Goal: Book appointment/travel/reservation

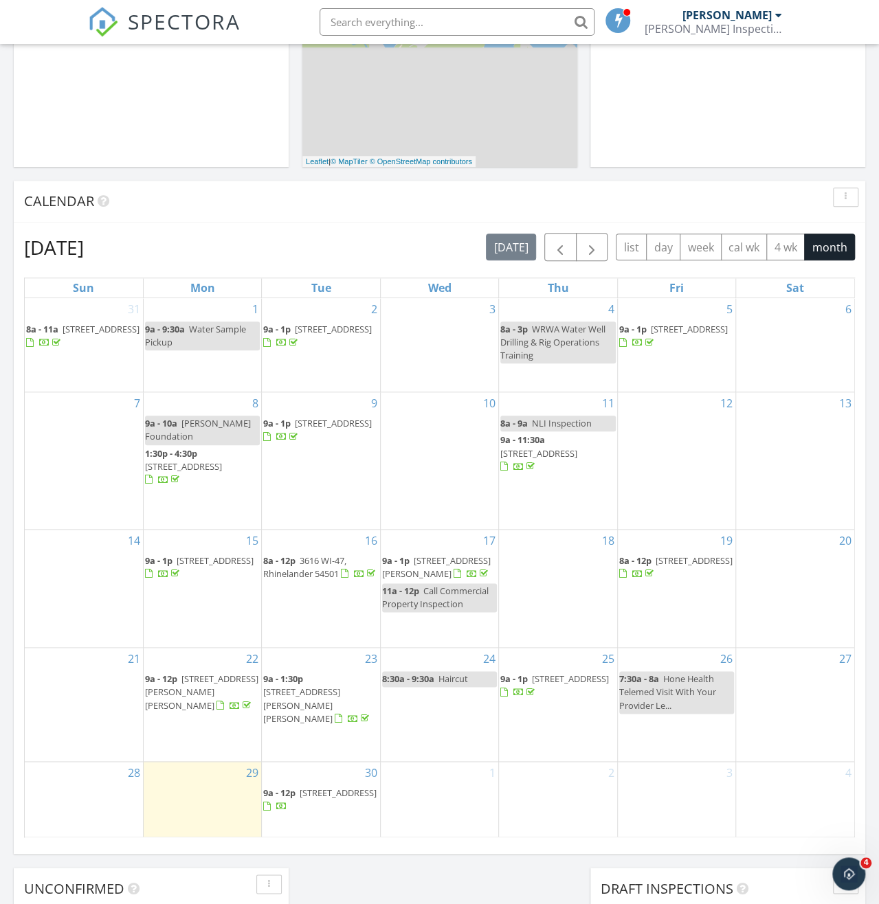
scroll to position [550, 0]
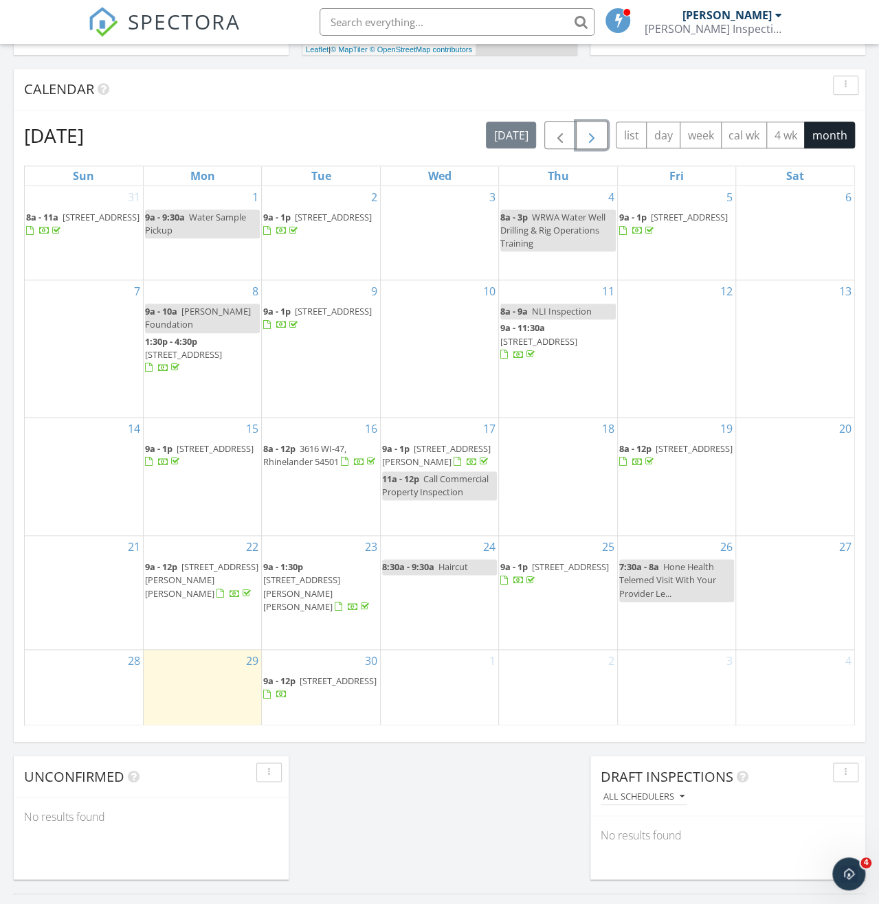
click at [608, 135] on button "button" at bounding box center [592, 135] width 32 height 28
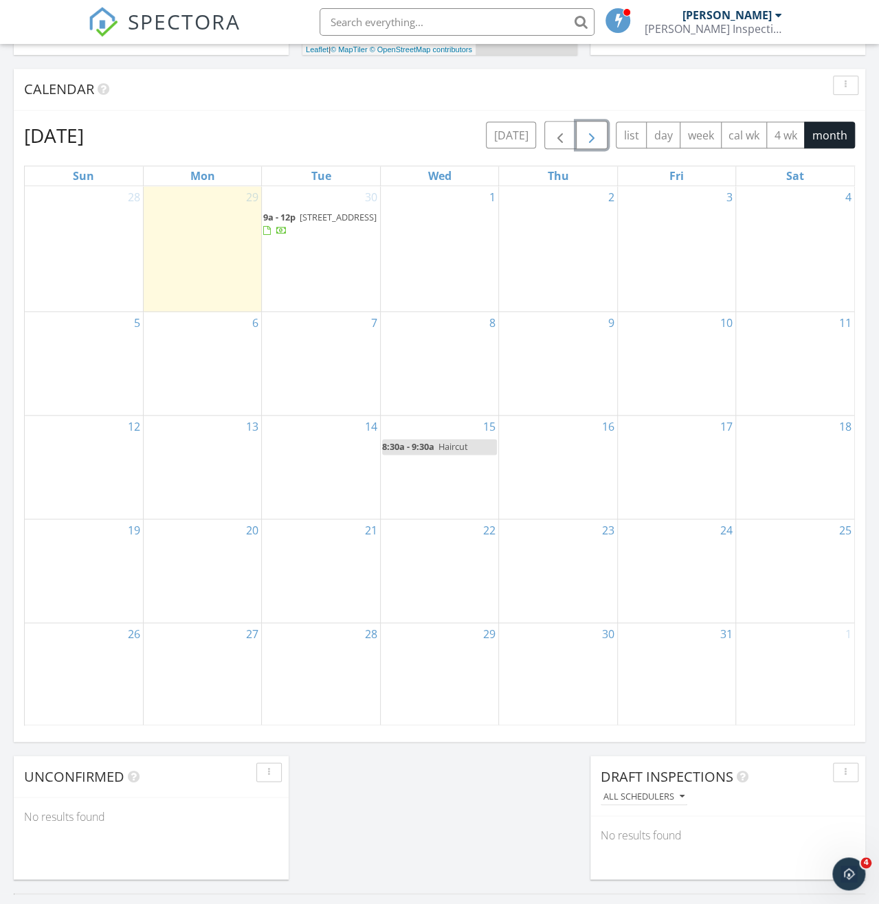
click at [360, 296] on div "30 9a - 12p 9919 Bay Shr Trl, Boulder Junction 54512" at bounding box center [321, 248] width 118 height 125
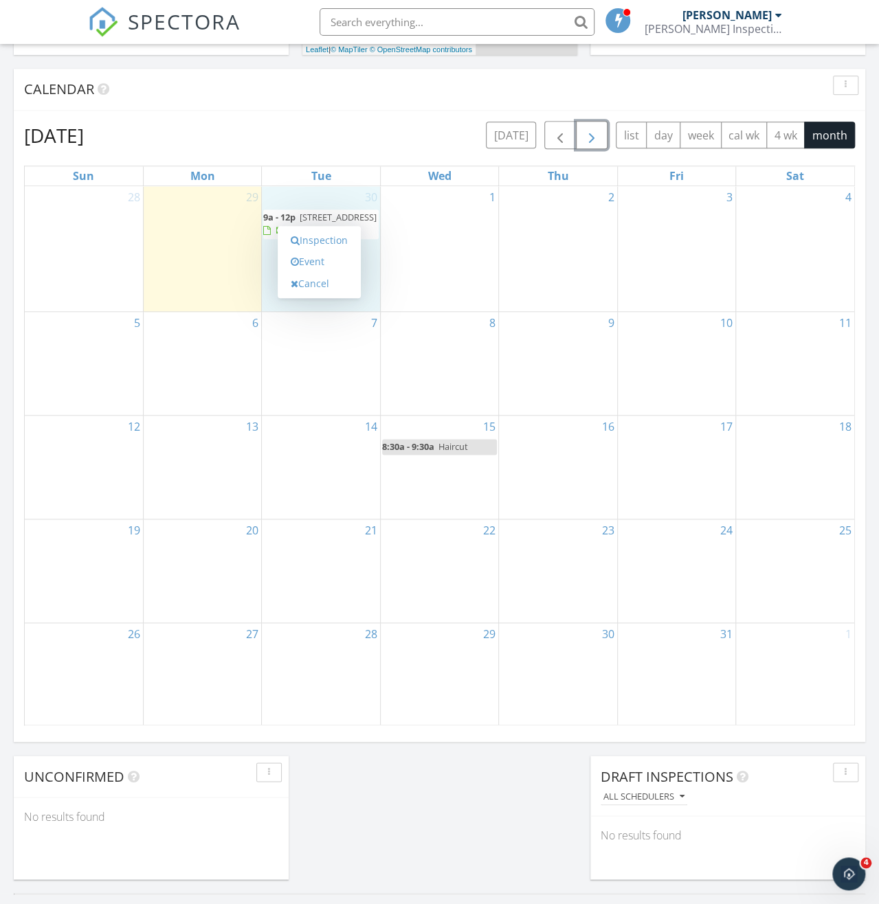
click at [342, 355] on div "7" at bounding box center [321, 363] width 118 height 103
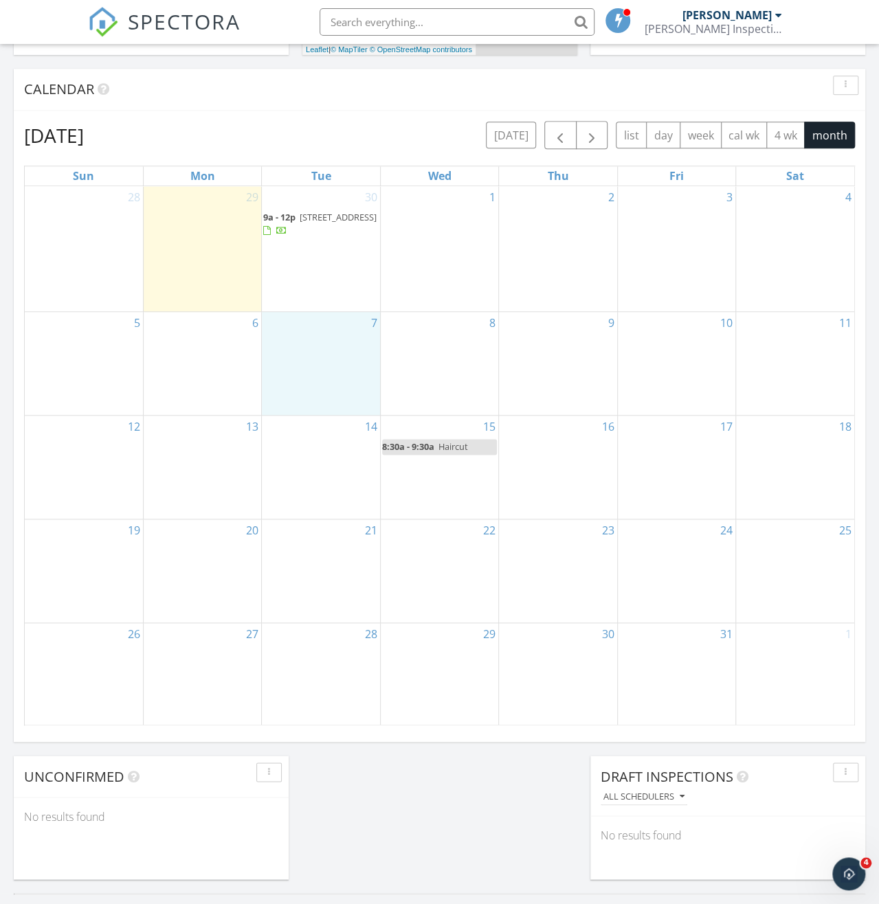
click at [397, 91] on div "Calendar" at bounding box center [429, 89] width 810 height 21
click at [339, 401] on div "7" at bounding box center [321, 363] width 118 height 103
click at [366, 113] on div "October 2025 today list day week cal wk 4 wk month Sun Mon Tue Wed Thu Fri Sat …" at bounding box center [440, 423] width 852 height 625
click at [313, 384] on div "7" at bounding box center [321, 363] width 118 height 103
click at [324, 122] on div "October 2025 today list day week cal wk 4 wk month" at bounding box center [439, 135] width 831 height 28
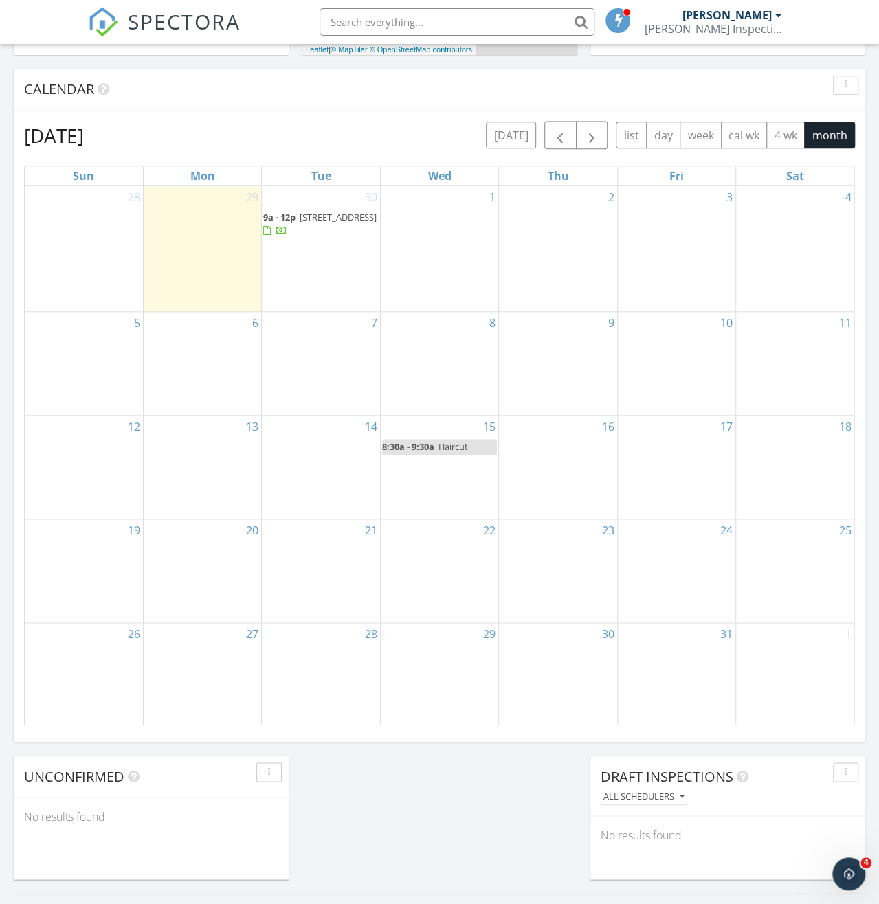
click at [315, 378] on div "7" at bounding box center [321, 363] width 118 height 103
click at [342, 103] on div "Calendar" at bounding box center [440, 90] width 852 height 42
click at [299, 383] on div "7" at bounding box center [321, 363] width 118 height 103
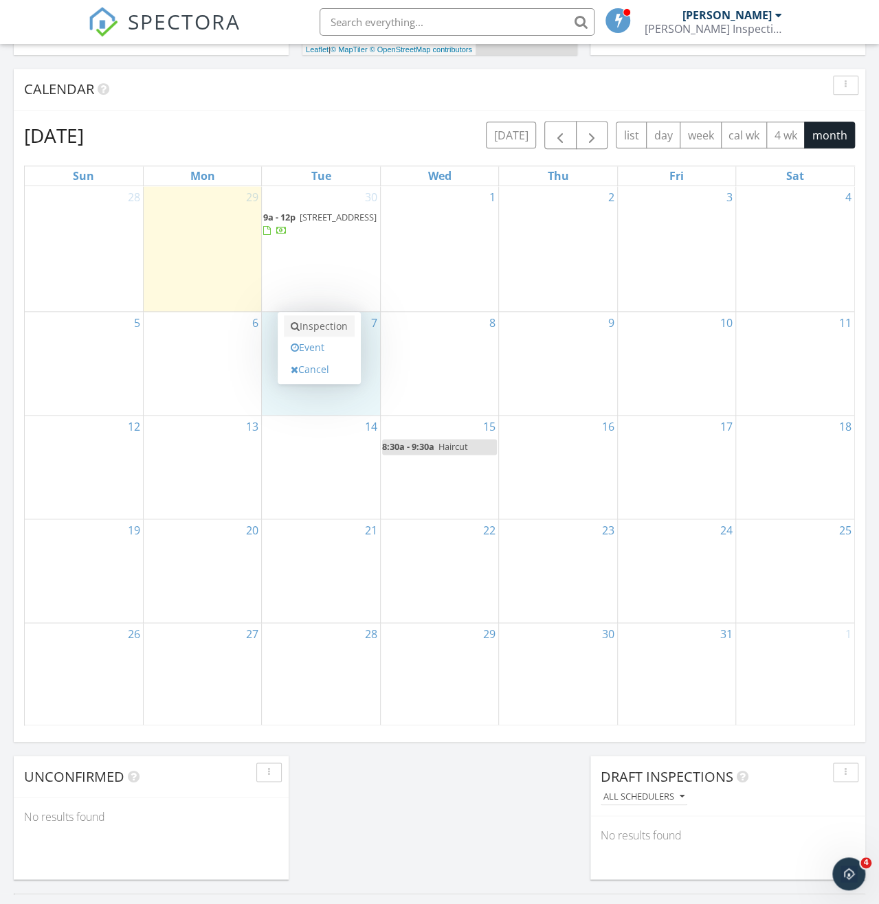
click at [326, 328] on link "Inspection" at bounding box center [319, 326] width 71 height 22
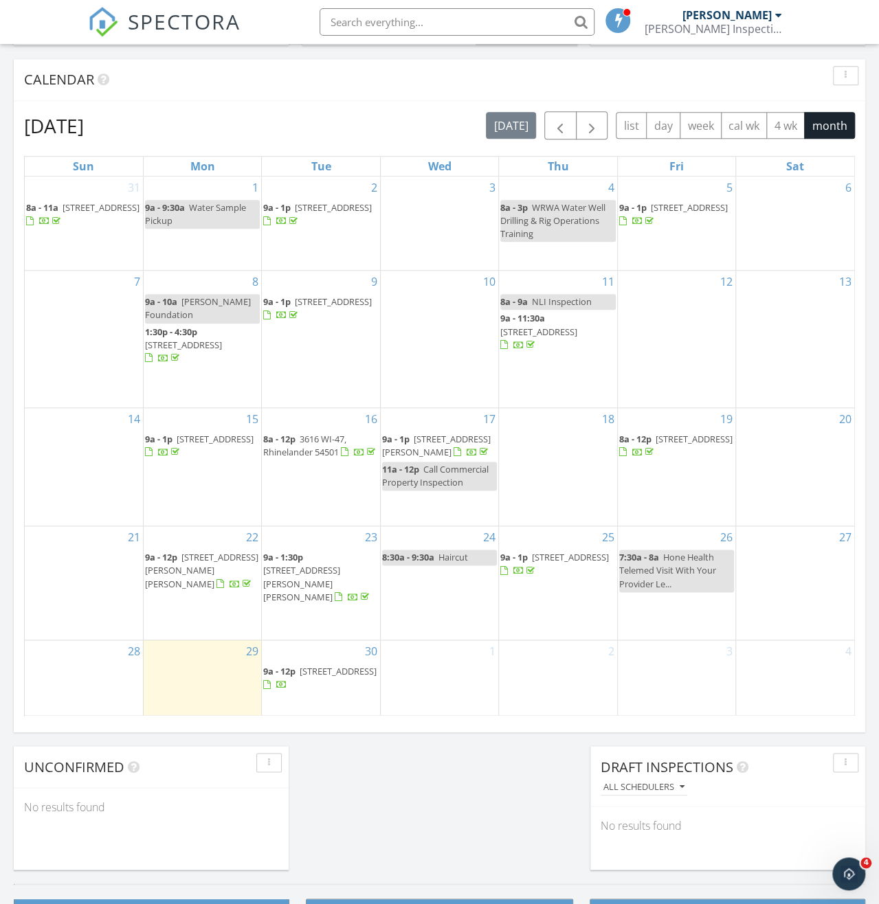
scroll to position [481, 0]
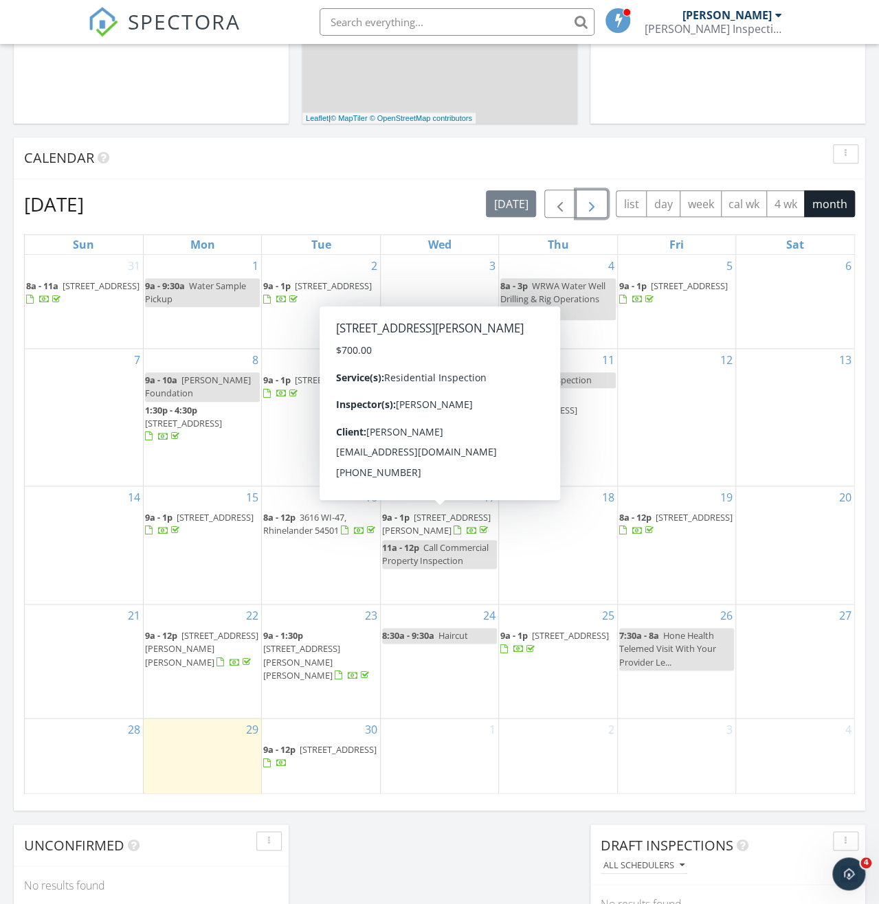
click at [597, 206] on span "button" at bounding box center [592, 204] width 16 height 16
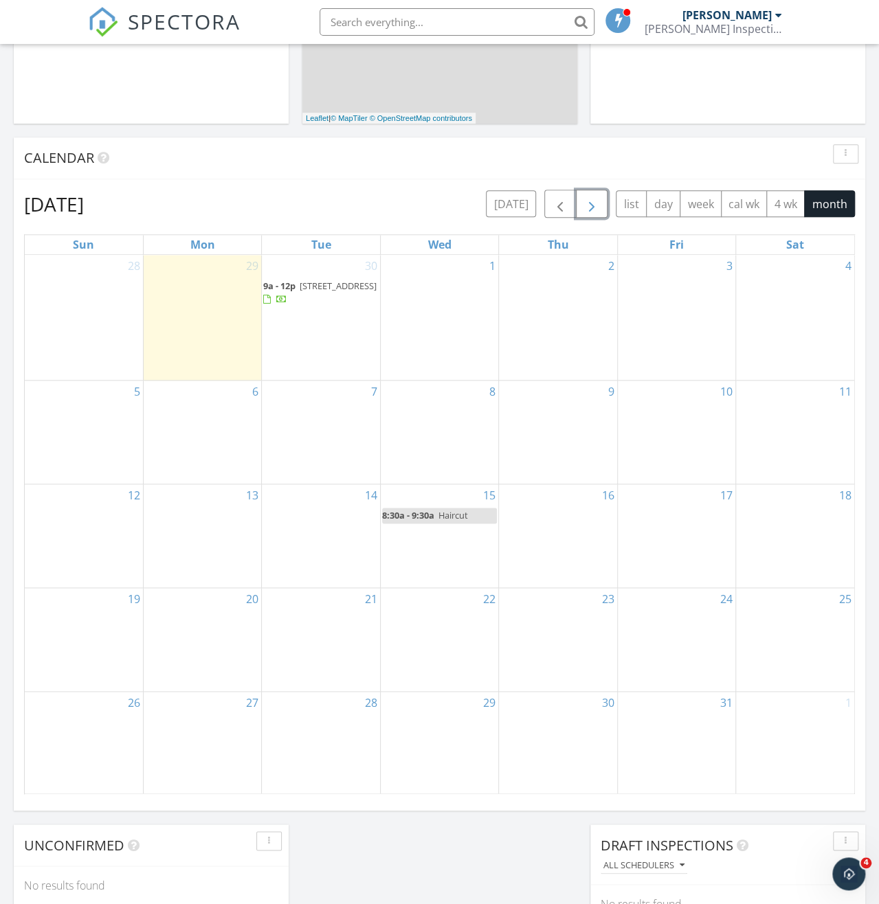
click at [296, 447] on div "7" at bounding box center [321, 432] width 118 height 103
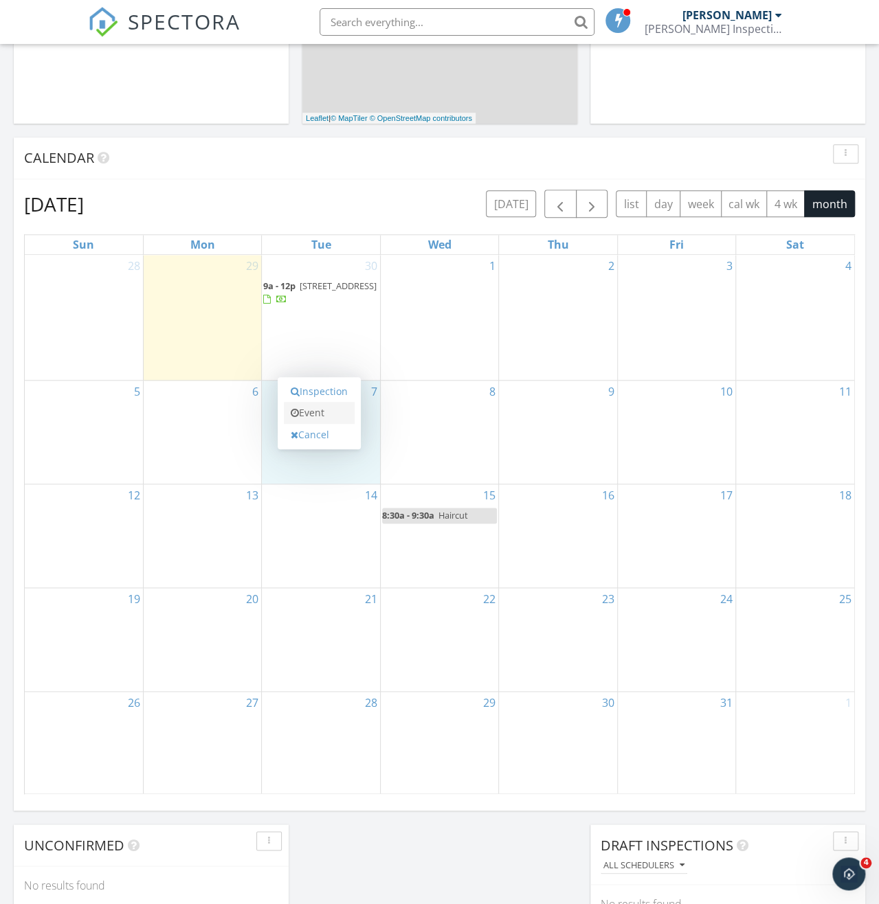
click at [322, 416] on link "Event" at bounding box center [319, 413] width 71 height 22
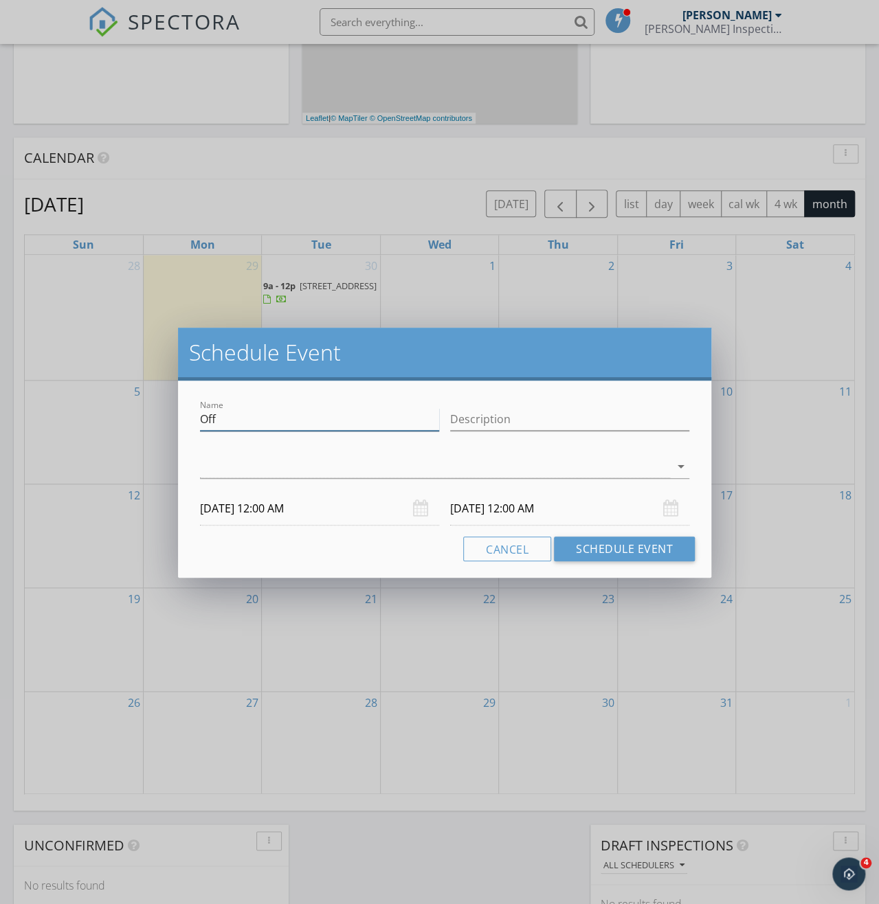
click at [345, 424] on input "Off" at bounding box center [319, 419] width 239 height 23
type input "O"
type input "Dental Apt"
drag, startPoint x: 573, startPoint y: 423, endPoint x: 447, endPoint y: 410, distance: 127.1
click at [447, 410] on div "Description Dental Appointment" at bounding box center [570, 420] width 250 height 47
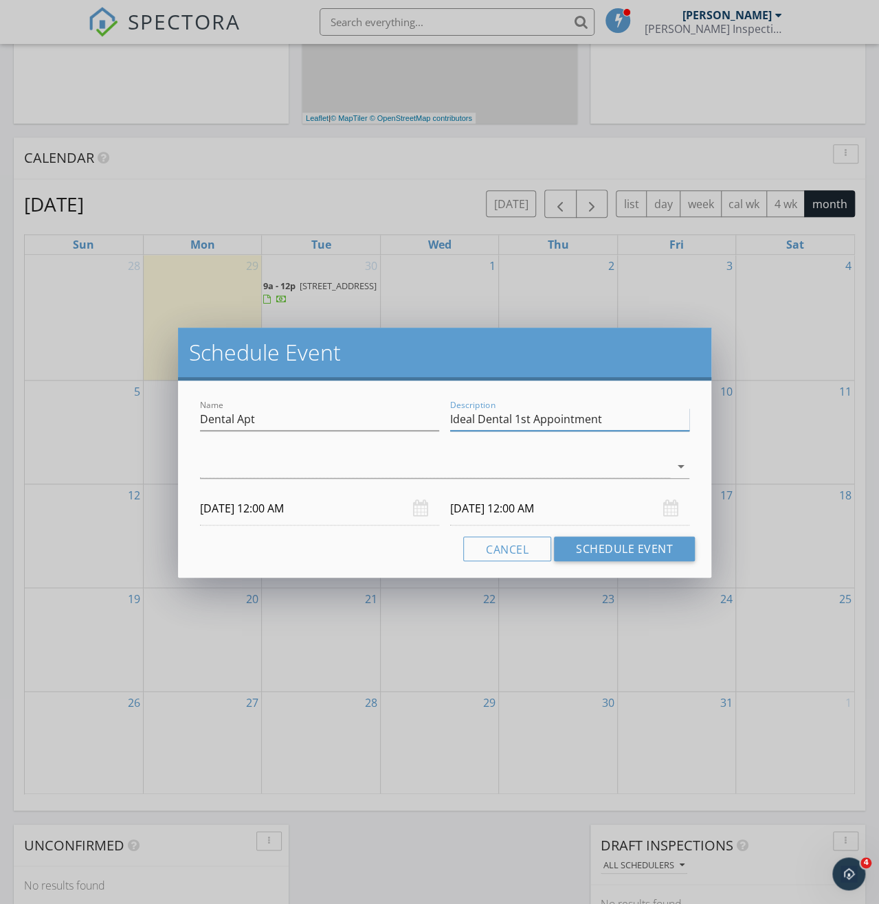
type input "Ideal Dental 1st Appointment"
click at [497, 463] on div at bounding box center [435, 467] width 470 height 23
click at [478, 474] on div "check_box_outline_blank Nathan Brewer" at bounding box center [444, 477] width 467 height 27
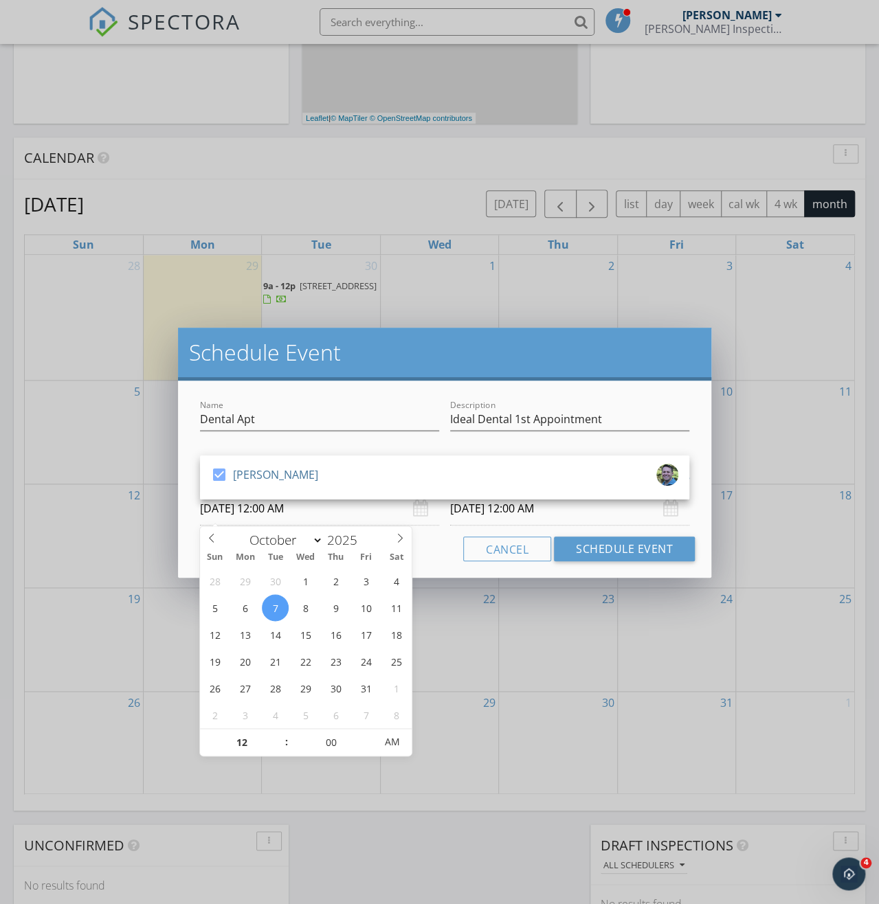
click at [345, 513] on input "10/07/2025 12:00 AM" at bounding box center [319, 509] width 239 height 34
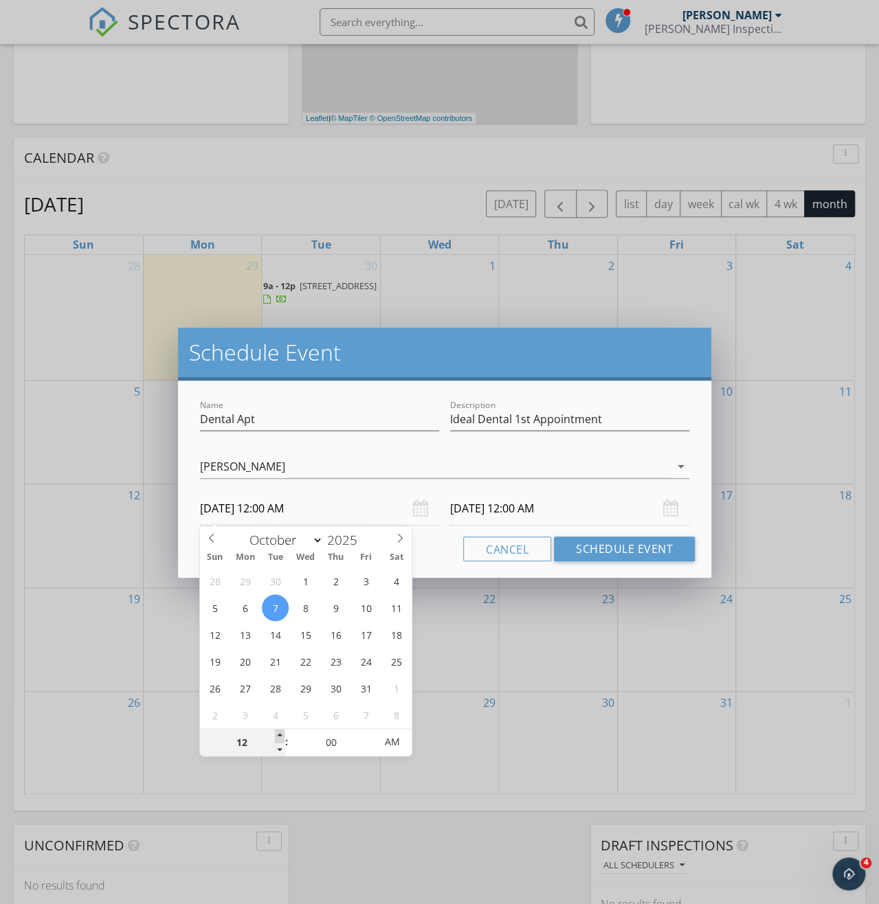
type input "01"
type input "10/07/2025 1:00 AM"
click at [280, 737] on span at bounding box center [280, 736] width 10 height 14
type input "02"
type input "10/07/2025 2:00 AM"
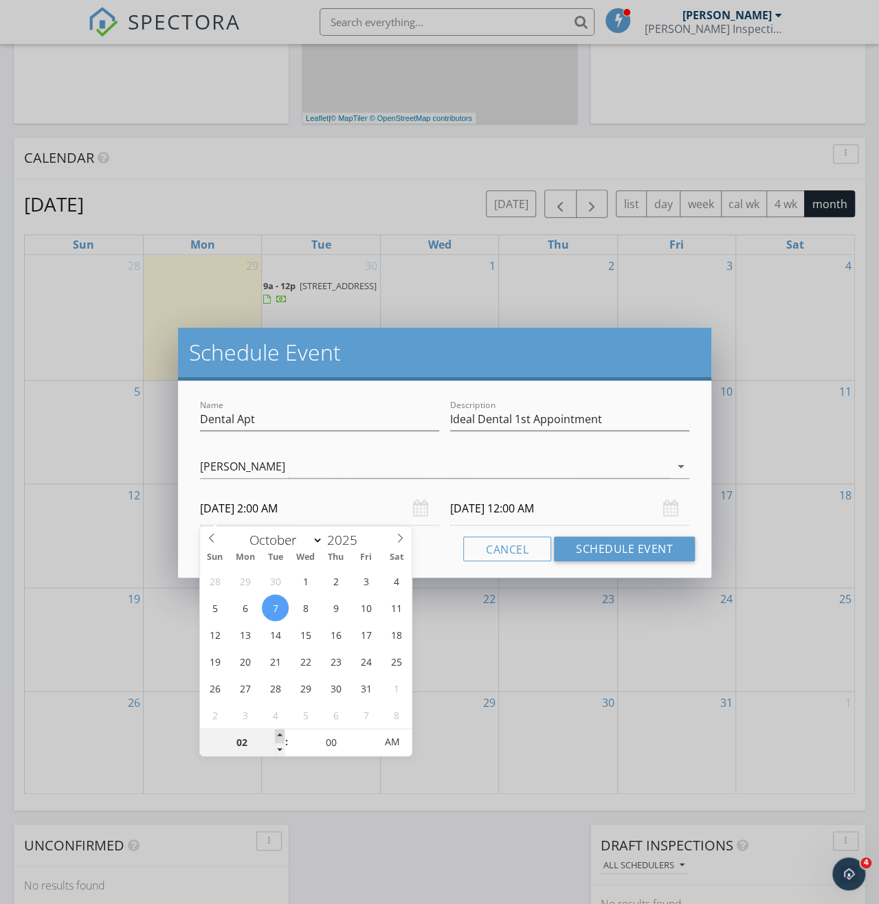
click at [280, 737] on span at bounding box center [280, 736] width 10 height 14
type input "03"
type input "10/07/2025 3:00 AM"
click at [280, 737] on span at bounding box center [280, 736] width 10 height 14
type input "04"
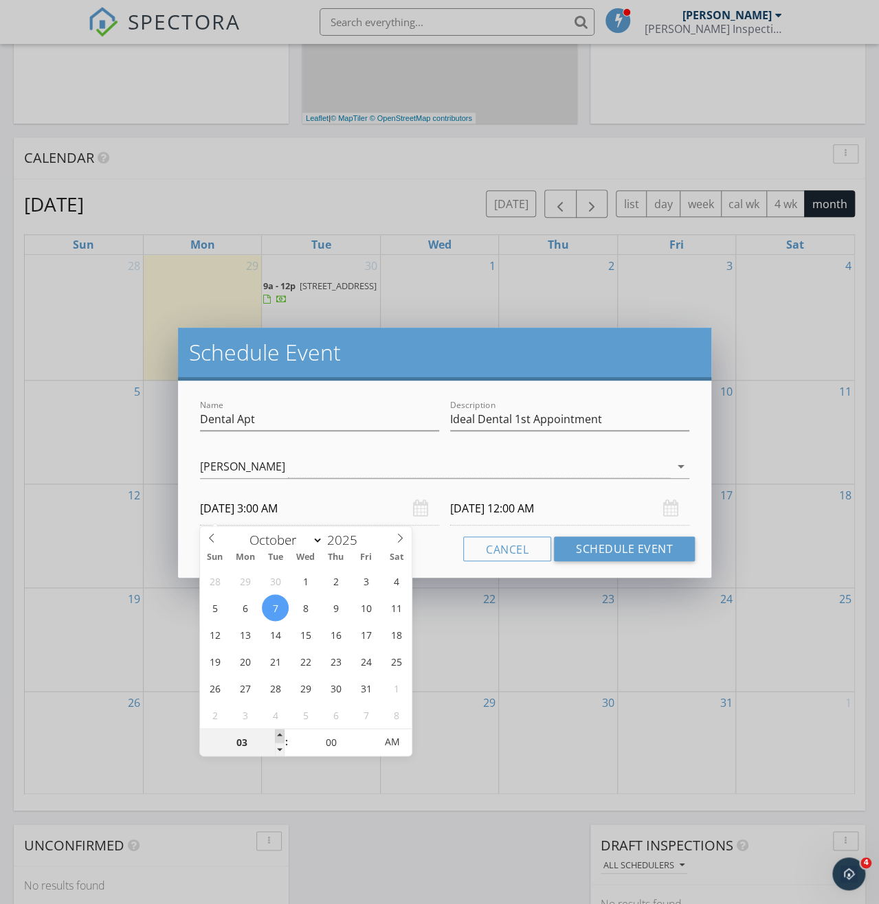
type input "10/07/2025 4:00 AM"
click at [280, 737] on span at bounding box center [280, 736] width 10 height 14
type input "05"
type input "10/07/2025 5:00 AM"
click at [280, 737] on span at bounding box center [280, 736] width 10 height 14
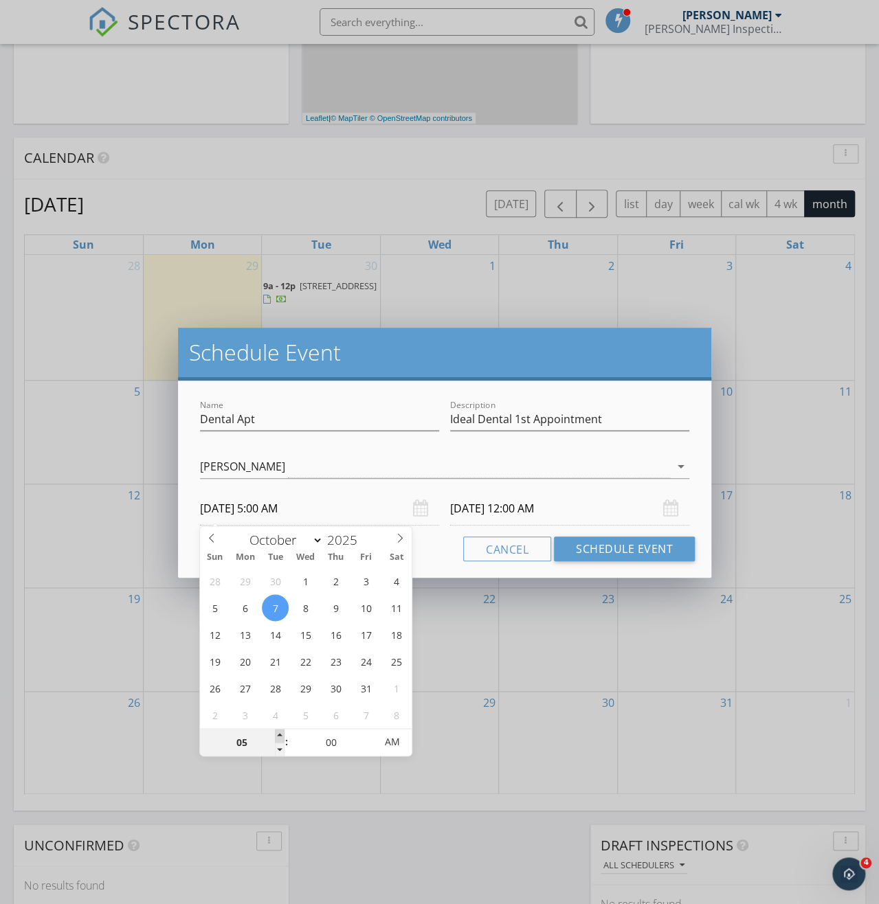
type input "06"
type input "10/07/2025 6:00 AM"
click at [278, 737] on span at bounding box center [280, 736] width 10 height 14
type input "07"
type input "10/07/2025 7:00 AM"
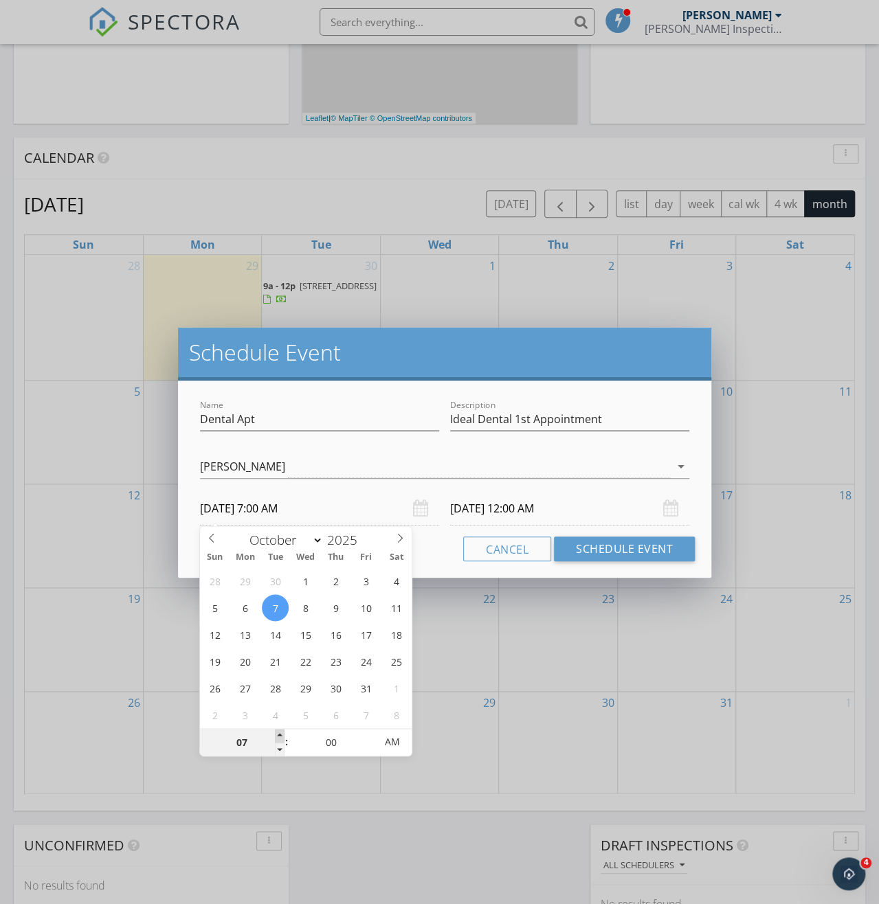
click at [278, 737] on span at bounding box center [280, 736] width 10 height 14
type input "08"
type input "[DATE] 8:00 AM"
click at [278, 737] on span at bounding box center [280, 736] width 10 height 14
type input "10/08/2025 8:00 AM"
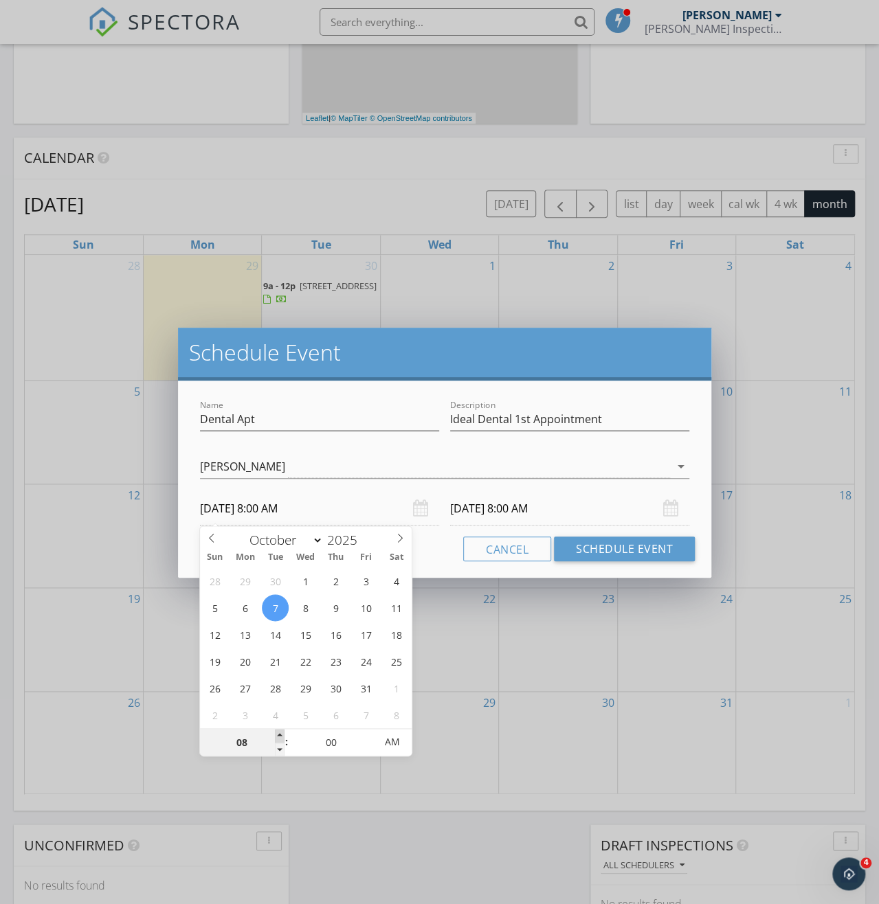
type input "09"
type input "10/07/2025 9:00 AM"
click at [278, 737] on span at bounding box center [280, 736] width 10 height 14
type input "09"
click at [585, 510] on input "10/08/2025 9:00 AM" at bounding box center [569, 509] width 239 height 34
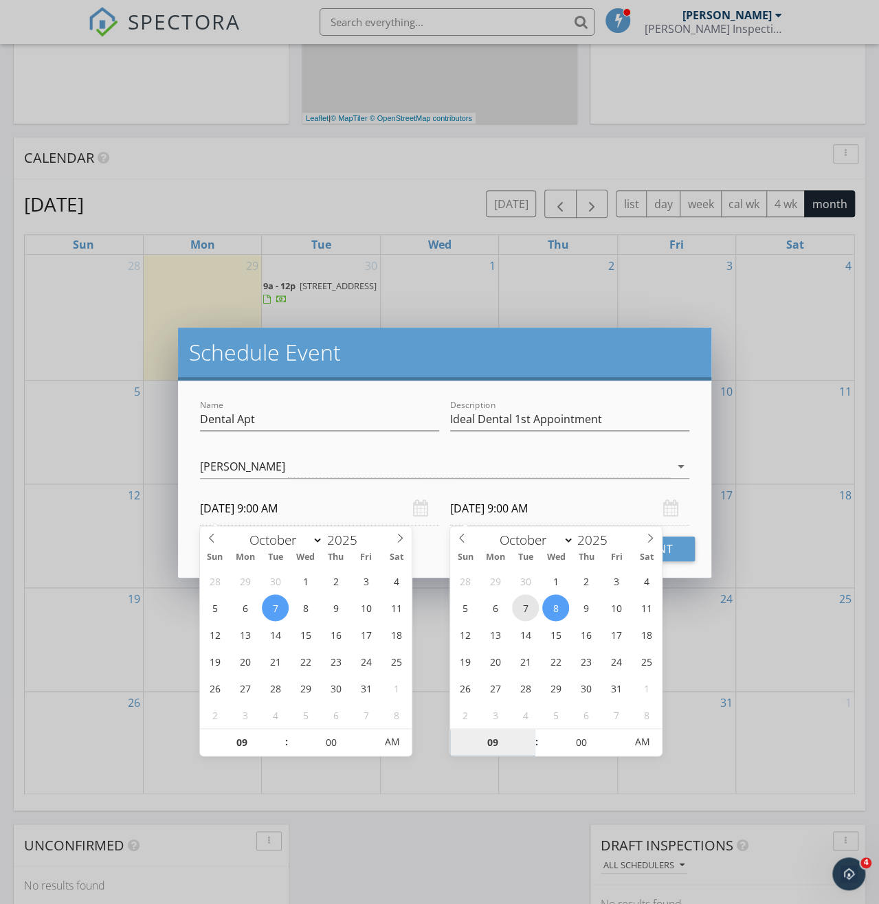
type input "10/07/2025 9:00 AM"
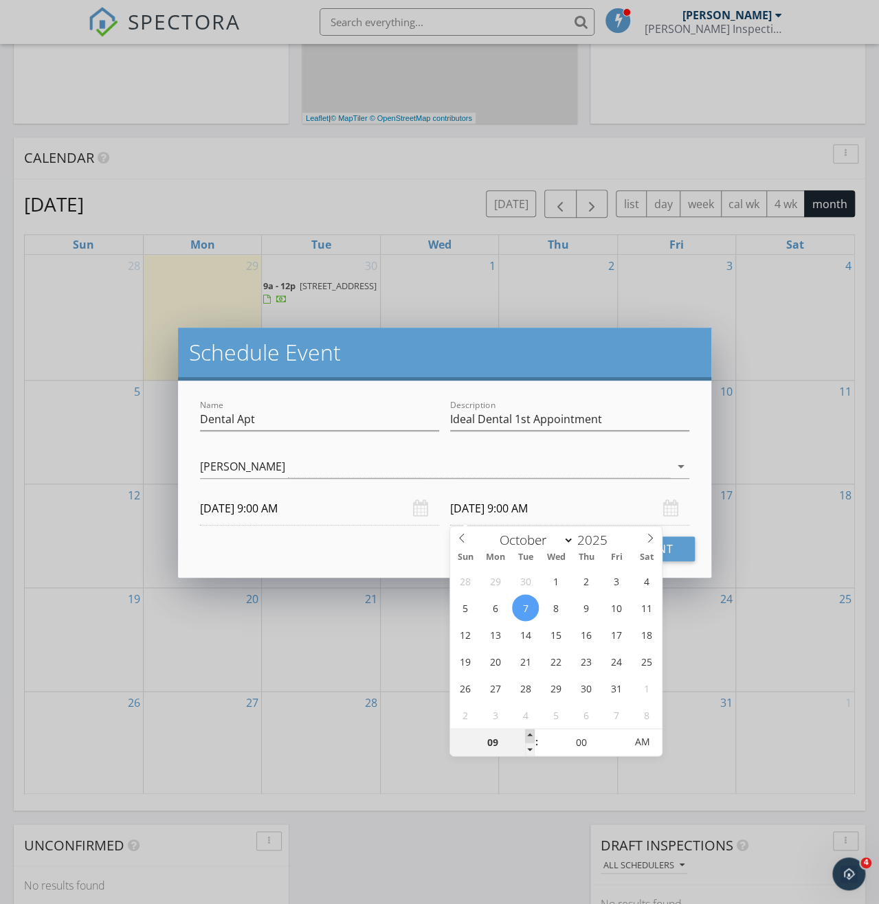
type input "10"
type input "10/07/2025 10:00 AM"
click at [532, 734] on span at bounding box center [530, 736] width 10 height 14
type input "05"
type input "10/07/2025 10:05 AM"
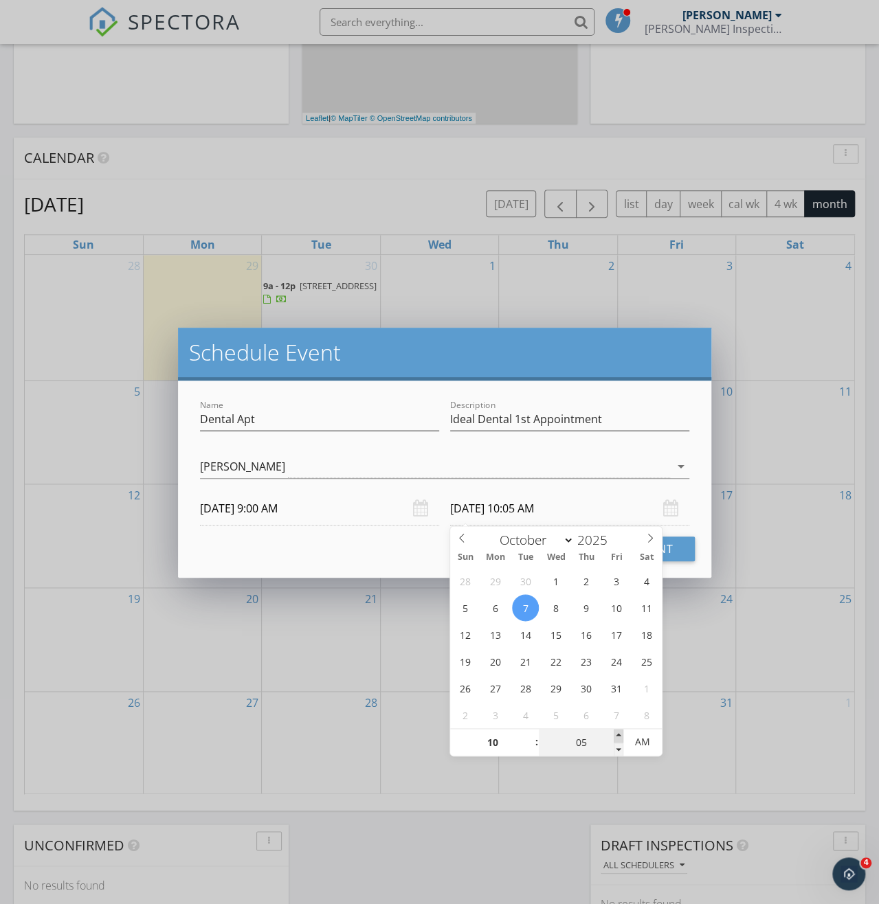
click at [621, 734] on span at bounding box center [619, 736] width 10 height 14
type input "10"
type input "10/07/2025 10:10 AM"
click at [621, 733] on span at bounding box center [619, 736] width 10 height 14
type input "15"
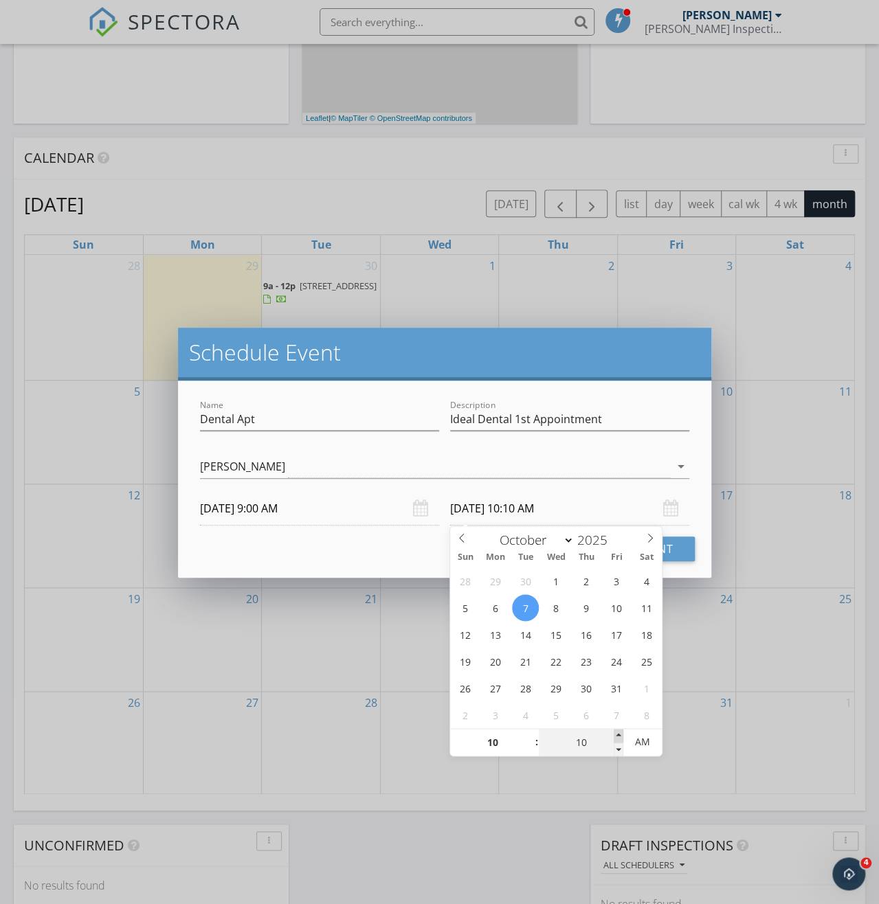
type input "10/07/2025 10:15 AM"
click at [619, 732] on span at bounding box center [619, 736] width 10 height 14
type input "20"
type input "10/07/2025 10:20 AM"
click at [619, 732] on span at bounding box center [619, 736] width 10 height 14
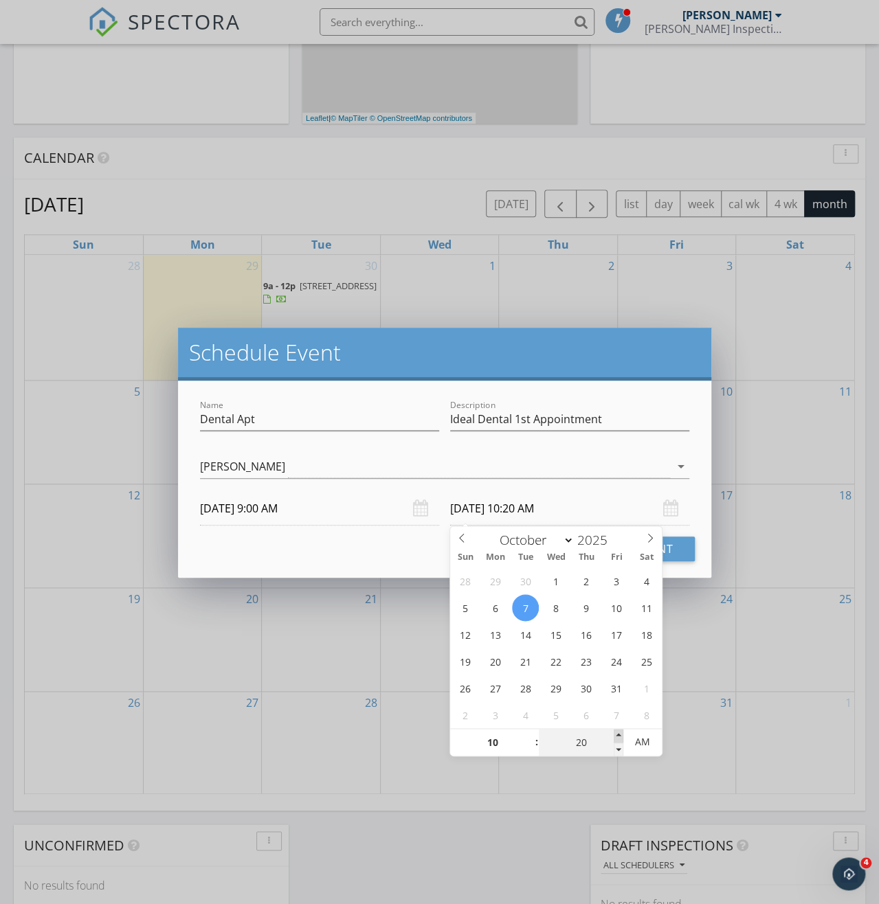
type input "25"
type input "10/07/2025 10:25 AM"
click at [620, 731] on span at bounding box center [619, 736] width 10 height 14
type input "30"
type input "10/07/2025 10:30 AM"
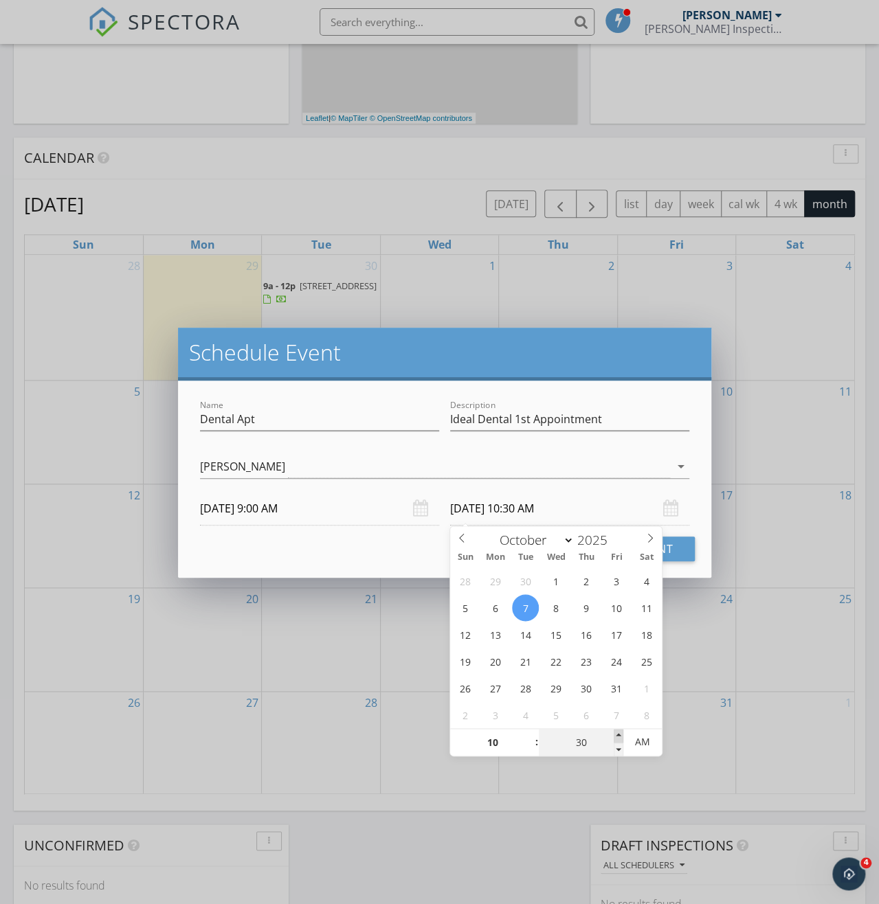
click at [620, 731] on span at bounding box center [619, 736] width 10 height 14
click at [614, 358] on h2 "Schedule Event" at bounding box center [444, 352] width 511 height 27
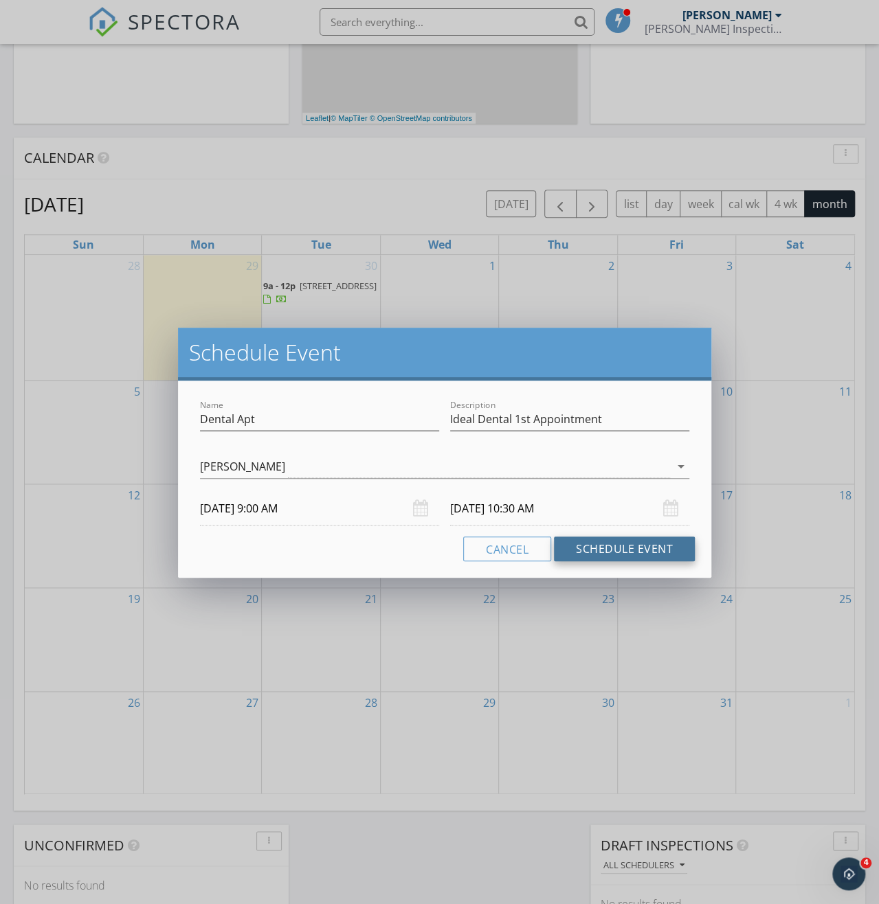
click at [656, 558] on button "Schedule Event" at bounding box center [624, 549] width 141 height 25
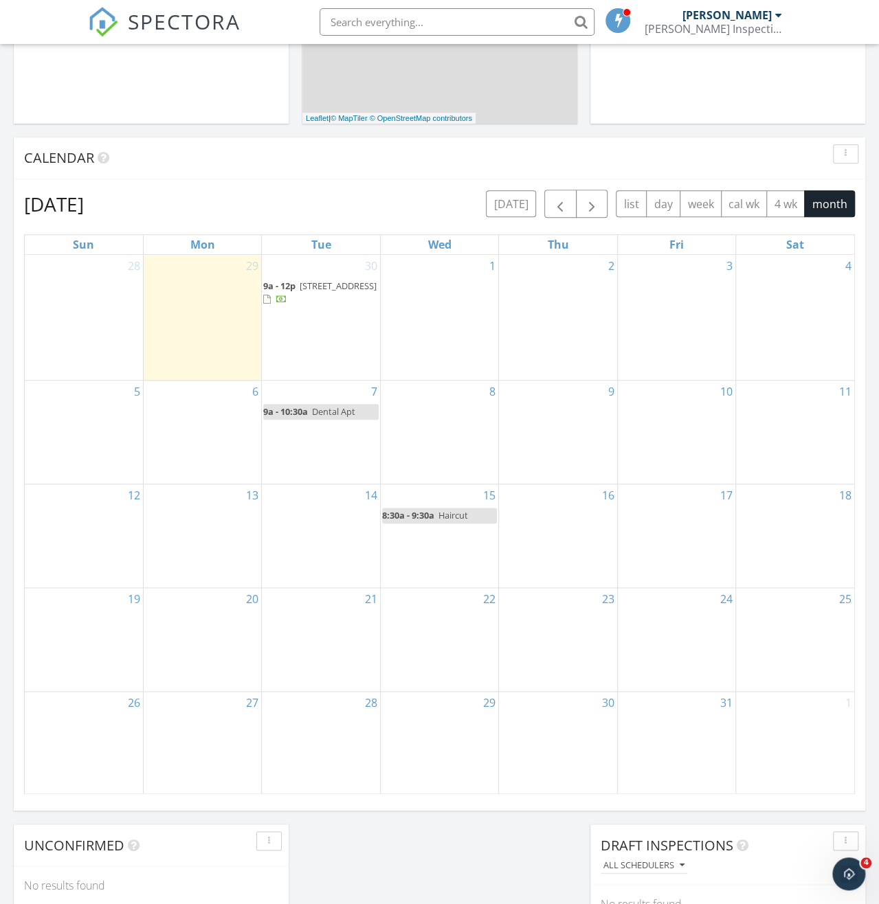
click at [421, 159] on div "Calendar" at bounding box center [429, 158] width 810 height 21
